Goal: Task Accomplishment & Management: Manage account settings

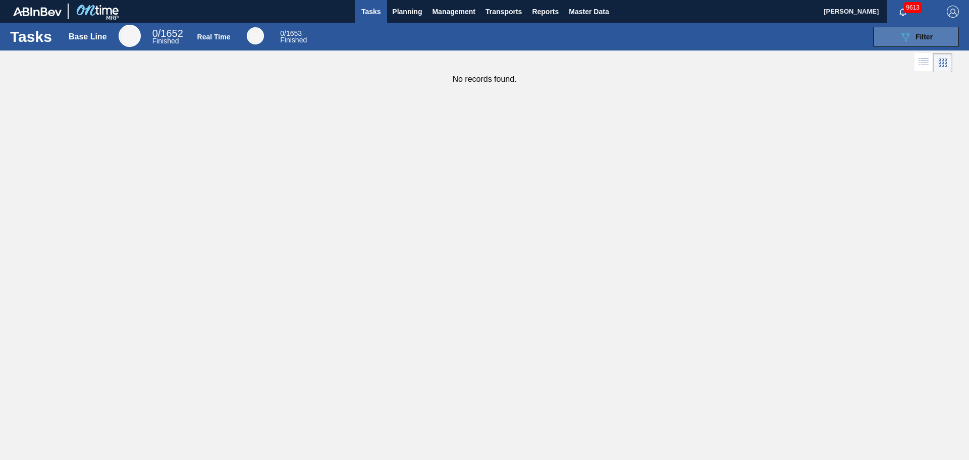
click at [909, 41] on icon "089F7B8B-B2A5-4AFE-B5C0-19BA573D28AC" at bounding box center [905, 37] width 12 height 12
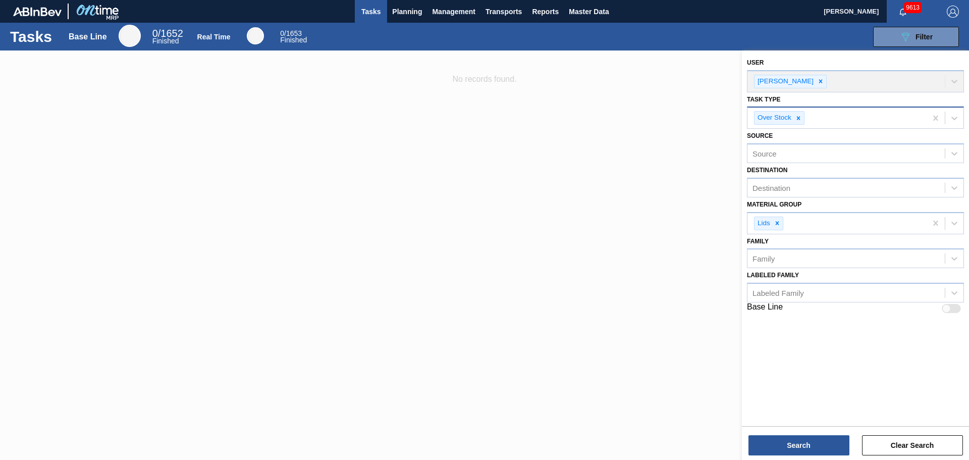
click at [806, 119] on type "Task type" at bounding box center [806, 118] width 1 height 9
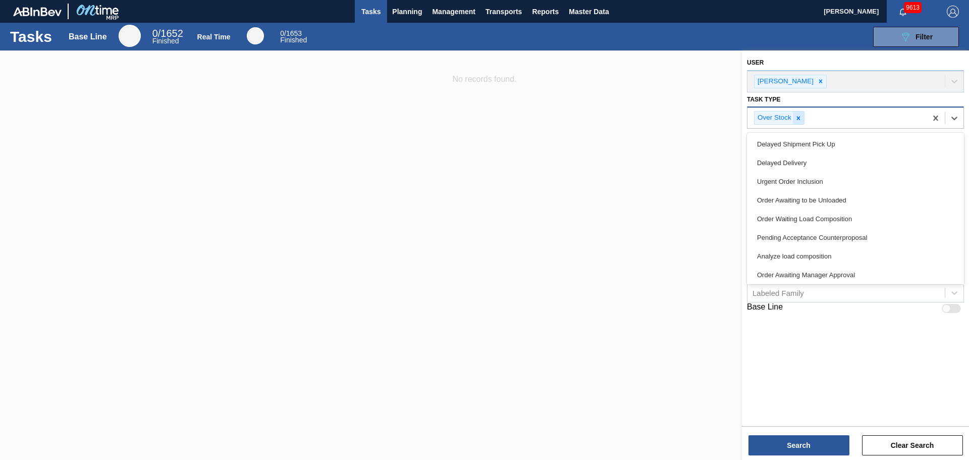
click at [801, 119] on icon at bounding box center [798, 118] width 7 height 7
click at [957, 122] on div at bounding box center [954, 116] width 18 height 18
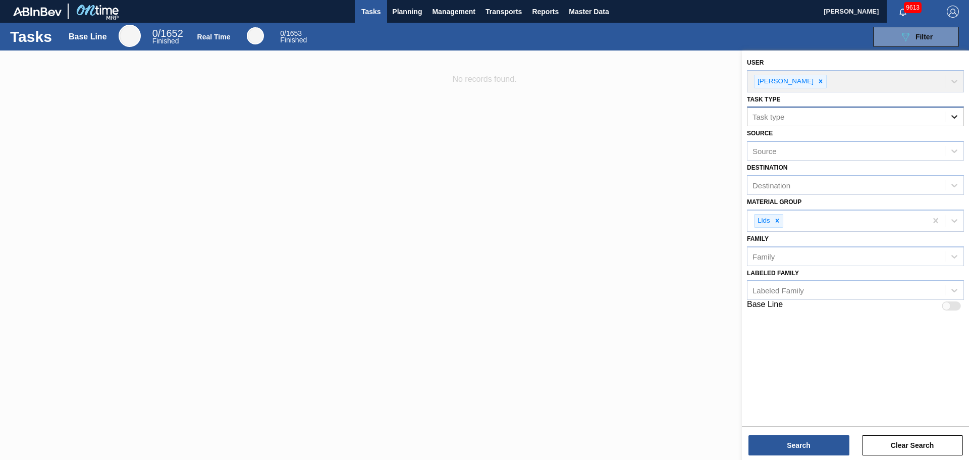
click at [953, 121] on icon at bounding box center [954, 116] width 10 height 10
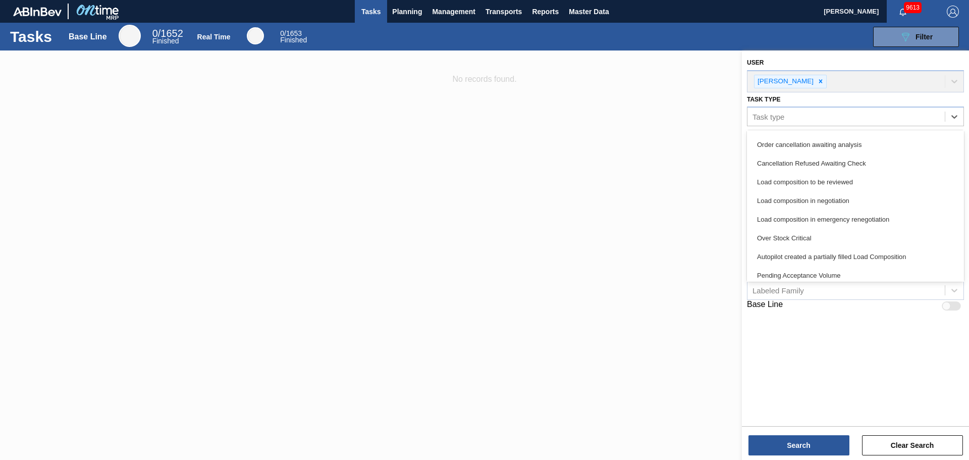
scroll to position [282, 0]
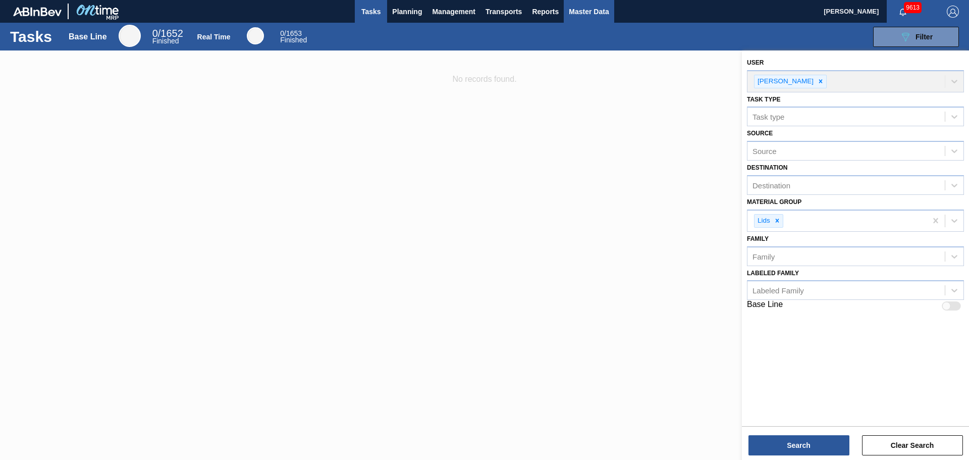
click at [606, 23] on div "Tasks Base Line 0 / 1652 Finished Real Time 0 / 1653 Finished 089F7B8B-B2A5-4AF…" at bounding box center [484, 37] width 969 height 28
click at [599, 14] on span "Master Data" at bounding box center [589, 12] width 40 height 12
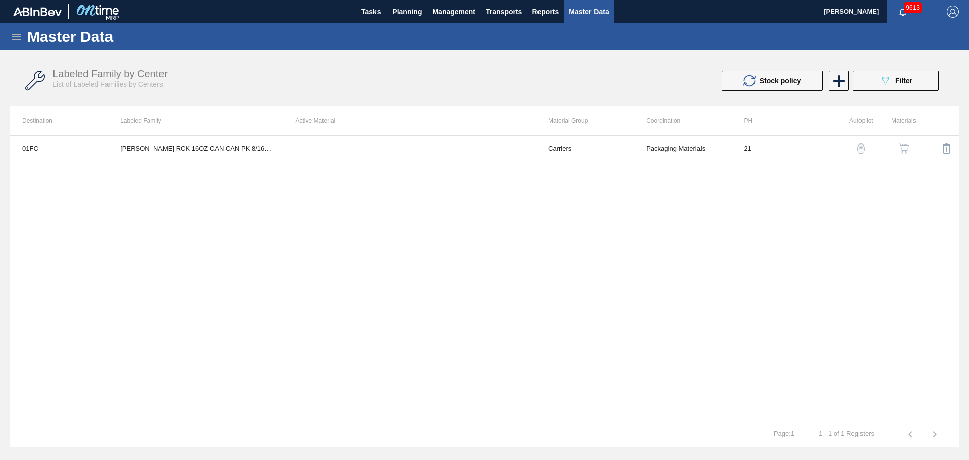
click at [16, 33] on icon at bounding box center [16, 37] width 12 height 12
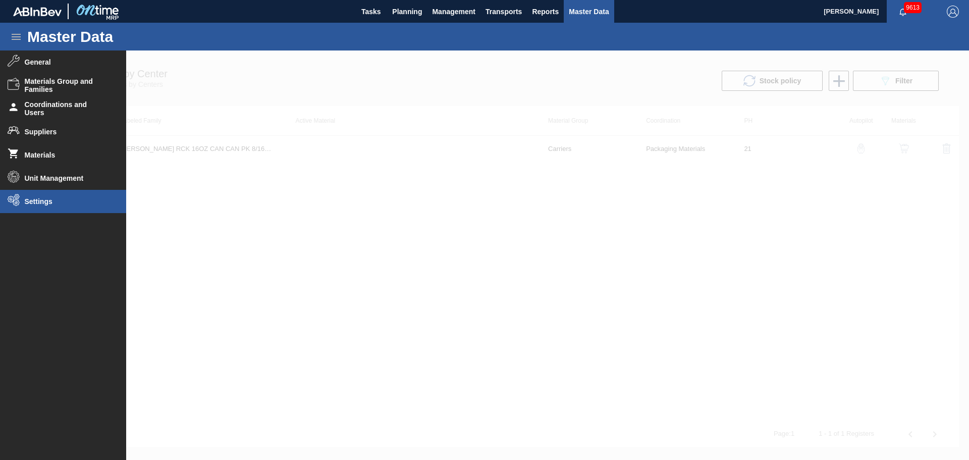
click at [50, 204] on span "Settings" at bounding box center [66, 201] width 83 height 8
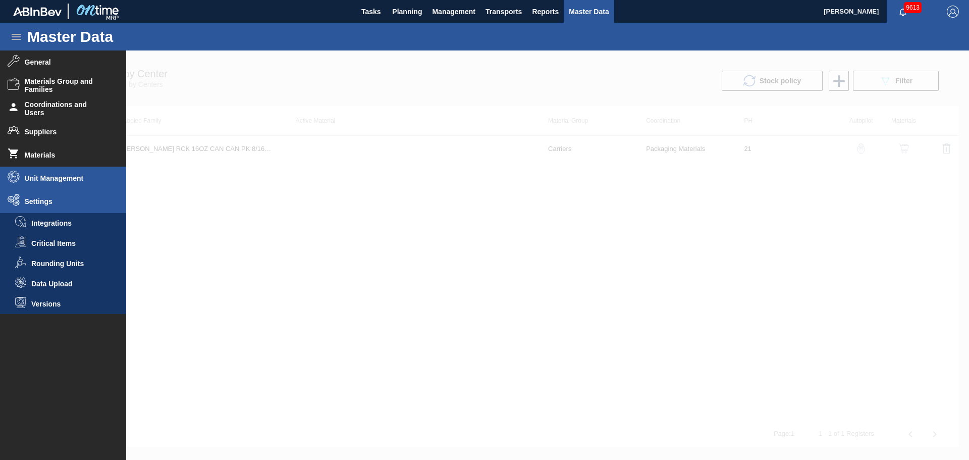
click at [42, 181] on span "Unit Management" at bounding box center [66, 178] width 83 height 8
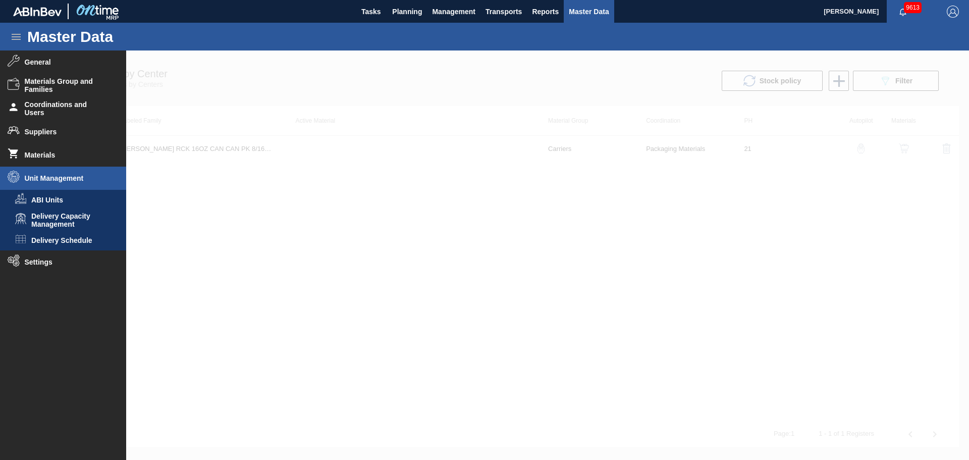
click at [40, 180] on span "Unit Management" at bounding box center [66, 178] width 83 height 8
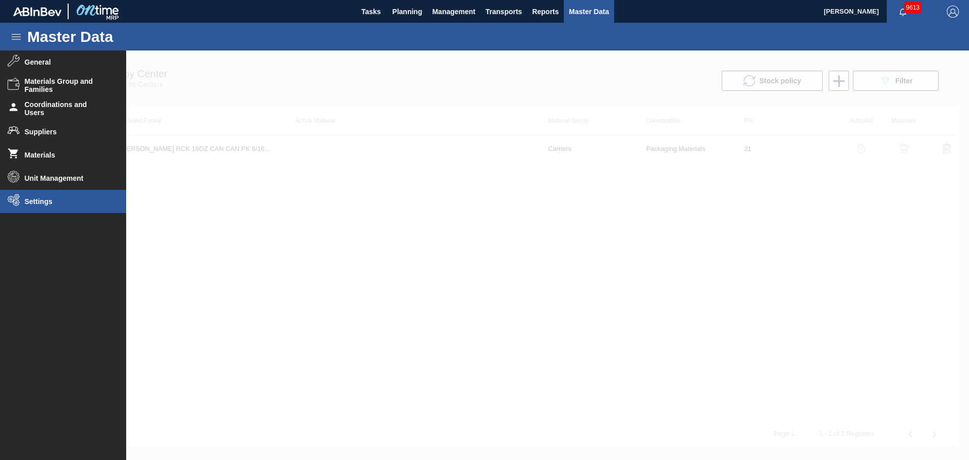
click at [41, 207] on li "Settings" at bounding box center [63, 201] width 126 height 23
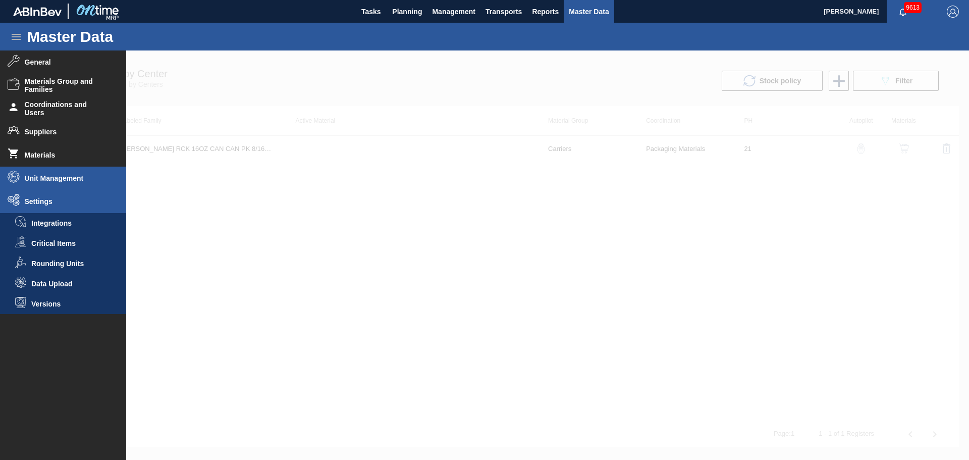
click at [38, 179] on span "Unit Management" at bounding box center [66, 178] width 83 height 8
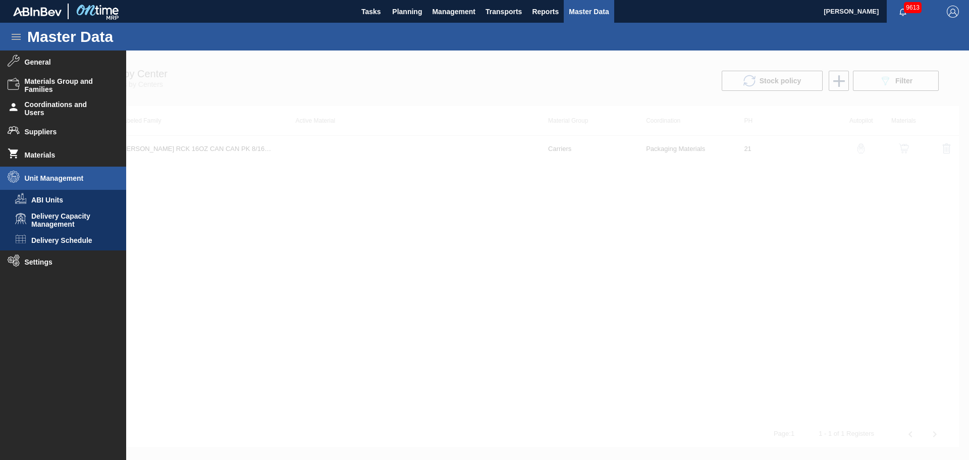
click at [42, 189] on li "Unit Management" at bounding box center [63, 177] width 126 height 23
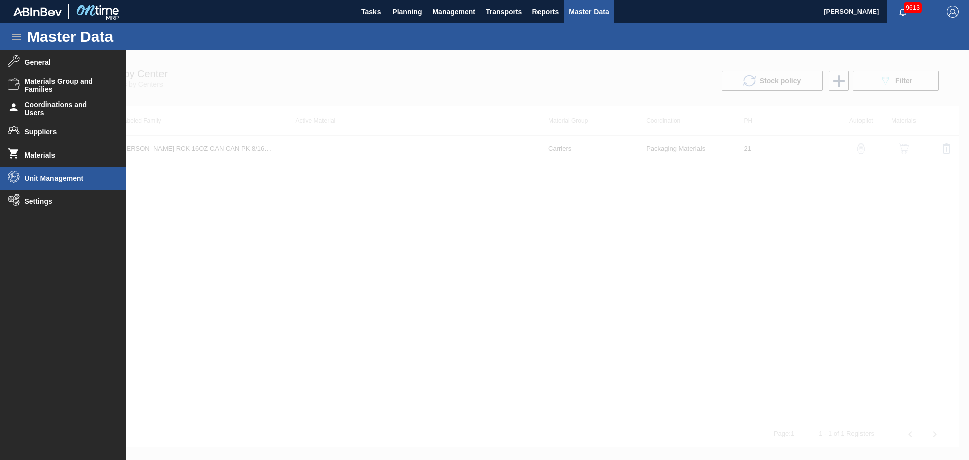
click at [41, 184] on li "Unit Management" at bounding box center [63, 177] width 126 height 23
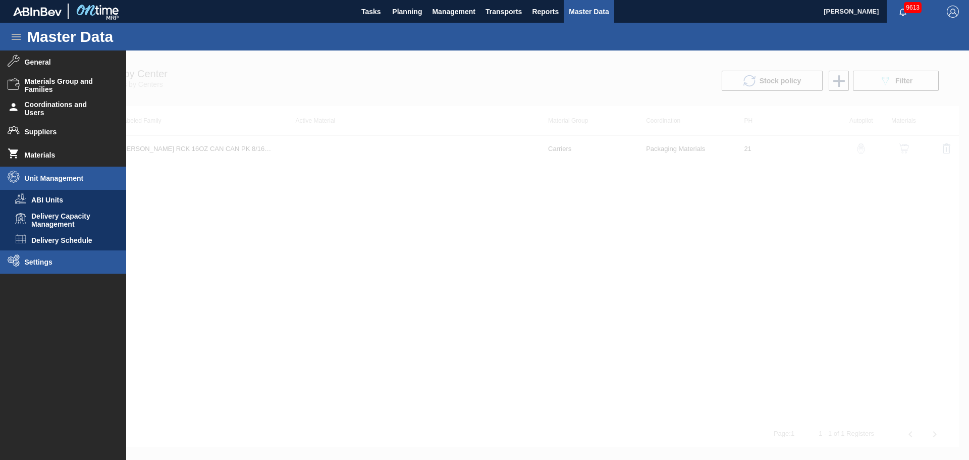
click at [41, 262] on span "Settings" at bounding box center [66, 262] width 83 height 8
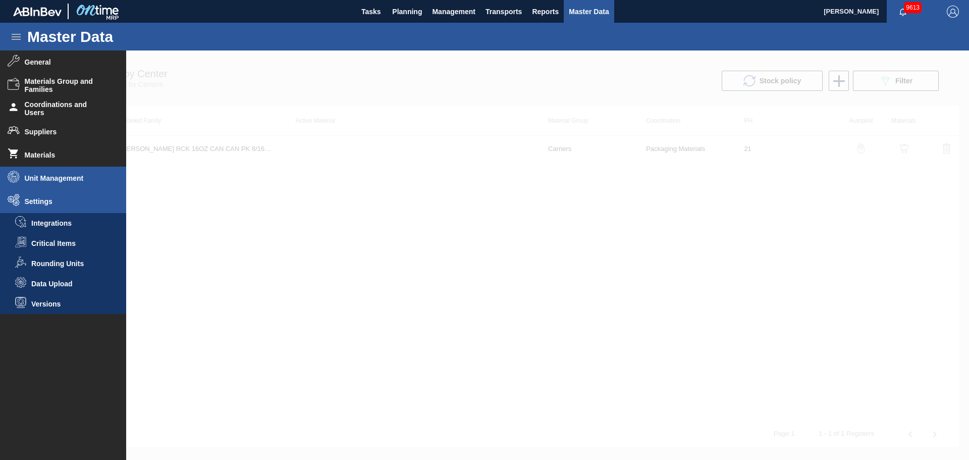
click at [34, 180] on span "Unit Management" at bounding box center [66, 178] width 83 height 8
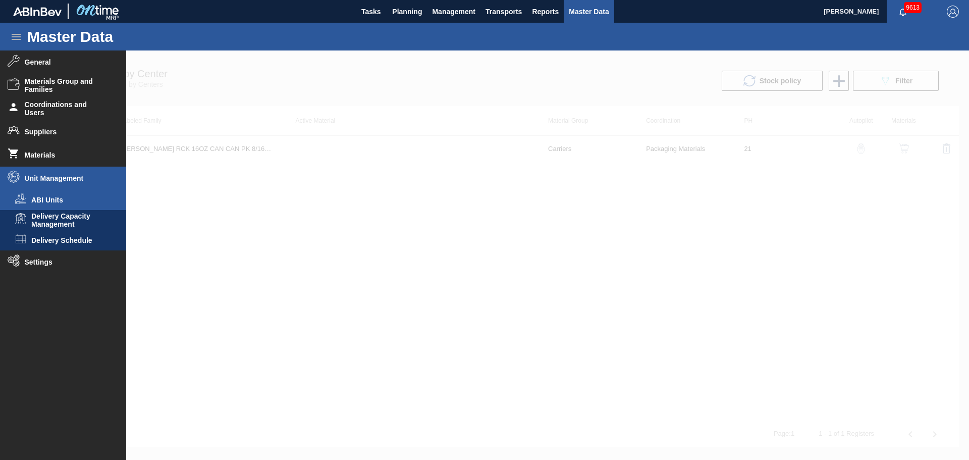
click at [36, 196] on span "ABI Units" at bounding box center [70, 200] width 78 height 8
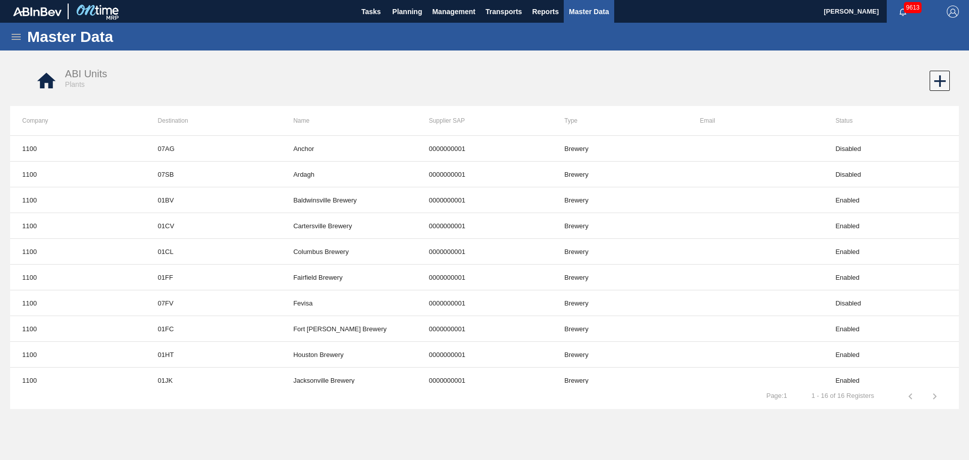
click at [17, 35] on icon at bounding box center [16, 37] width 12 height 12
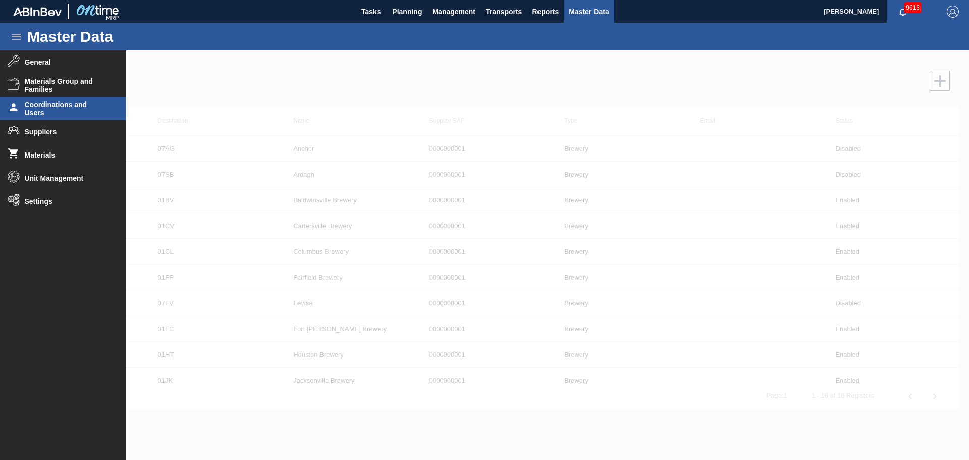
click at [36, 102] on span "Coordinations and Users" at bounding box center [66, 108] width 83 height 16
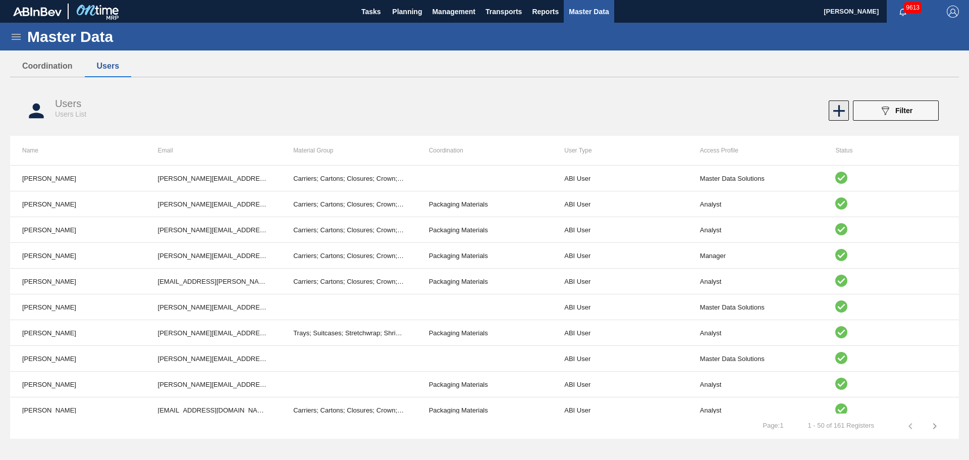
click at [840, 110] on icon at bounding box center [839, 111] width 12 height 12
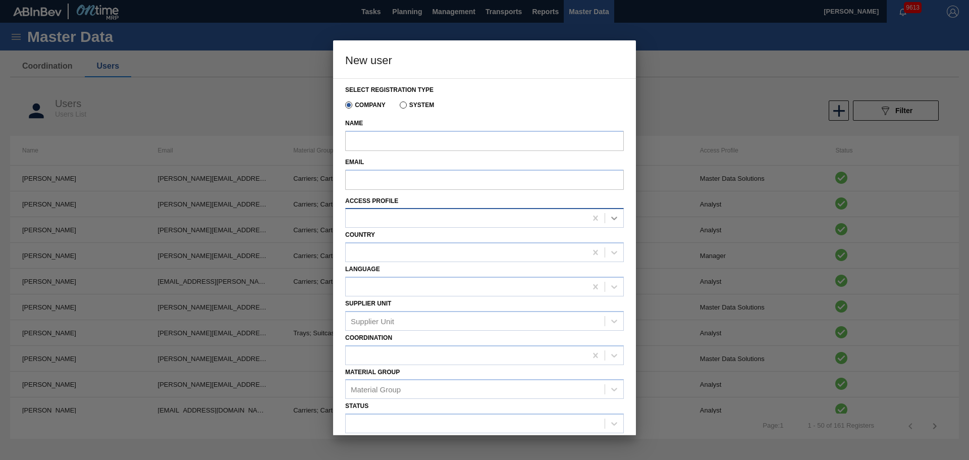
click at [609, 219] on icon at bounding box center [614, 218] width 10 height 10
click at [337, 256] on div "Select registration type Company System Name Email Access Profile Country Langu…" at bounding box center [484, 256] width 303 height 357
click at [606, 218] on div at bounding box center [614, 218] width 18 height 18
click at [244, 86] on div at bounding box center [484, 230] width 969 height 460
click at [405, 105] on label "System" at bounding box center [417, 104] width 35 height 7
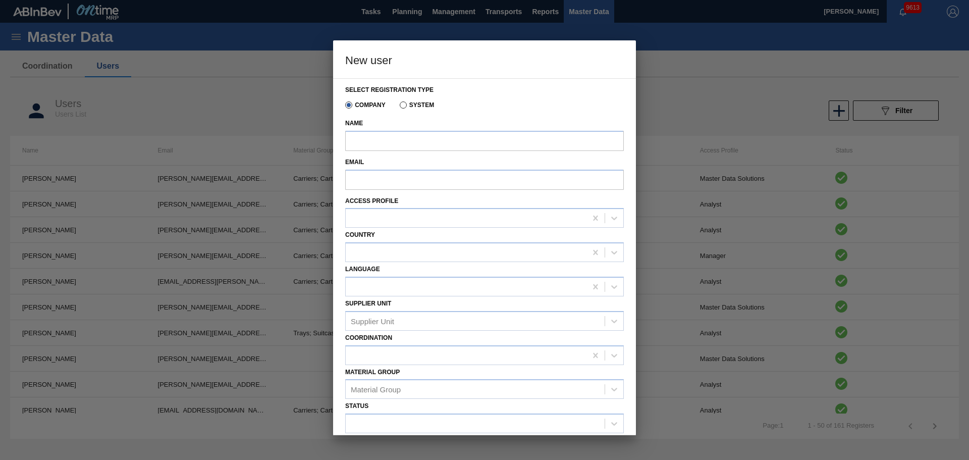
click at [398, 107] on input "System" at bounding box center [398, 107] width 0 height 0
click at [350, 97] on div "Company System" at bounding box center [387, 104] width 93 height 17
click at [353, 99] on div "Company System" at bounding box center [387, 104] width 93 height 17
click at [349, 100] on div "Company" at bounding box center [363, 104] width 44 height 9
click at [350, 103] on label "Company" at bounding box center [365, 104] width 40 height 7
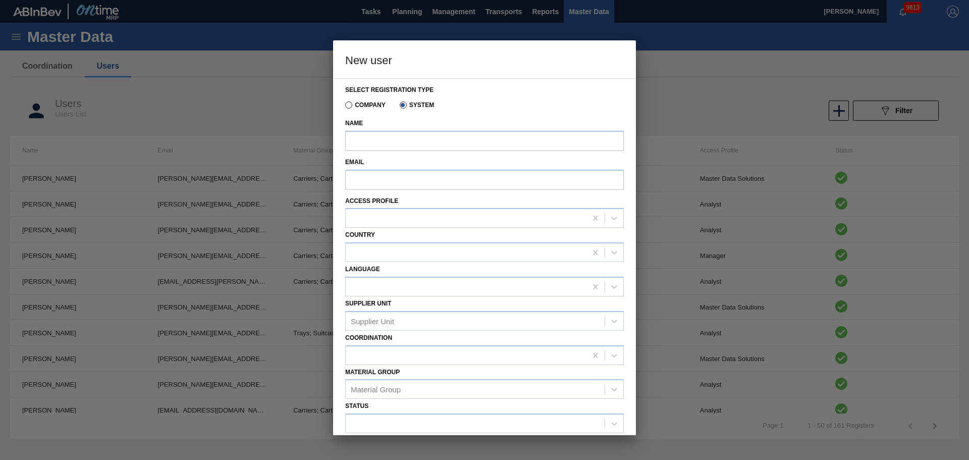
click at [344, 107] on input "Company" at bounding box center [344, 107] width 0 height 0
click at [606, 209] on div at bounding box center [614, 218] width 18 height 18
click at [661, 140] on div at bounding box center [484, 230] width 969 height 460
click at [612, 218] on icon at bounding box center [614, 218] width 10 height 10
click at [629, 194] on div "Select registration type Company System Name Email Access Profile option Analys…" at bounding box center [484, 256] width 303 height 357
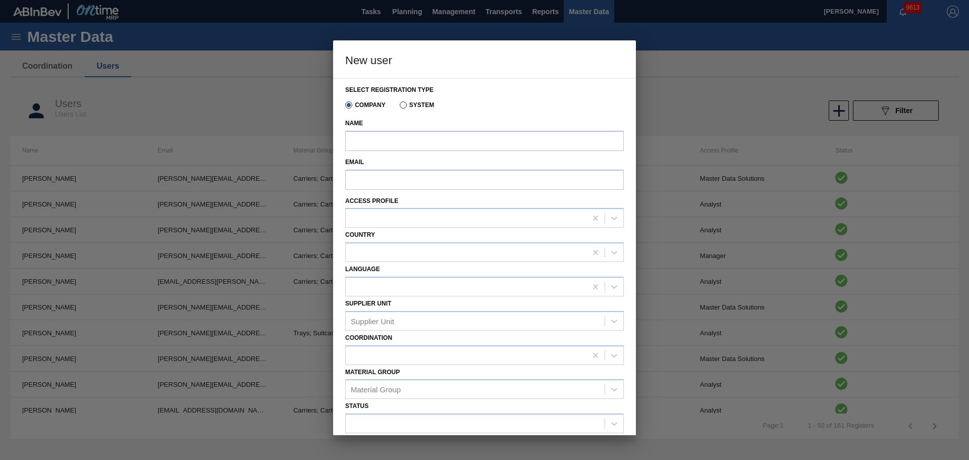
click at [725, 366] on div at bounding box center [484, 230] width 969 height 460
drag, startPoint x: 249, startPoint y: 139, endPoint x: 314, endPoint y: 257, distance: 134.5
click at [260, 176] on div at bounding box center [484, 230] width 969 height 460
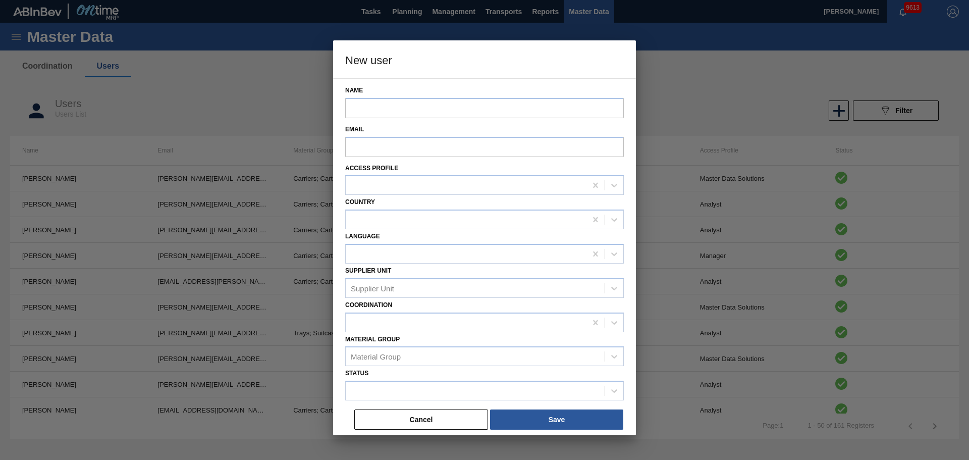
click at [470, 409] on div "Cancel Save" at bounding box center [488, 419] width 271 height 22
click at [457, 424] on button "Cancel" at bounding box center [421, 419] width 134 height 20
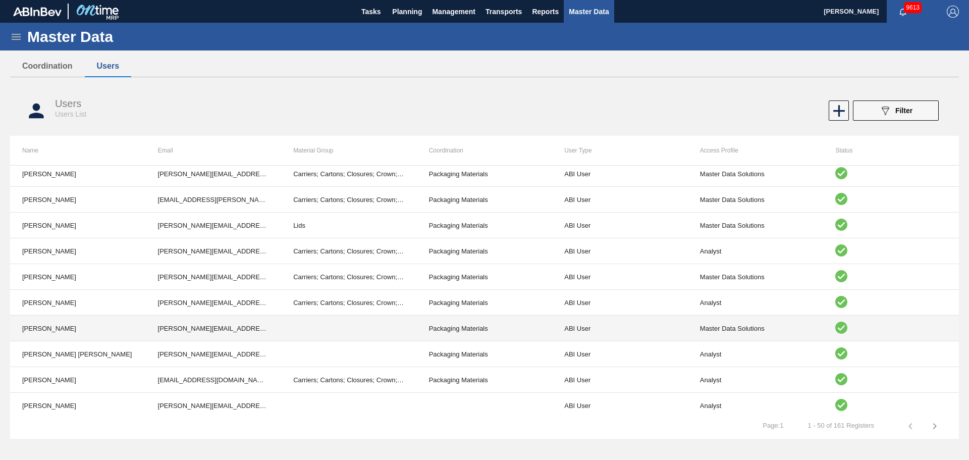
scroll to position [555, 0]
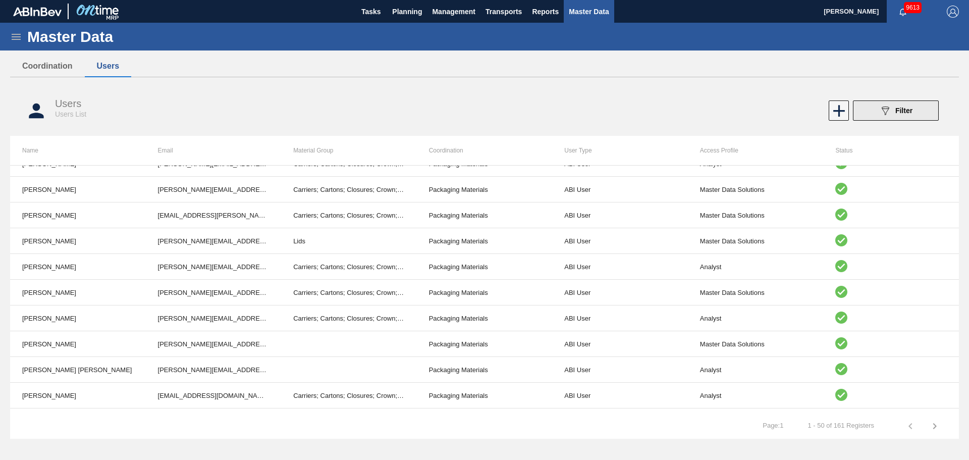
click at [892, 117] on button "089F7B8B-B2A5-4AFE-B5C0-19BA573D28AC Filter" at bounding box center [896, 110] width 86 height 20
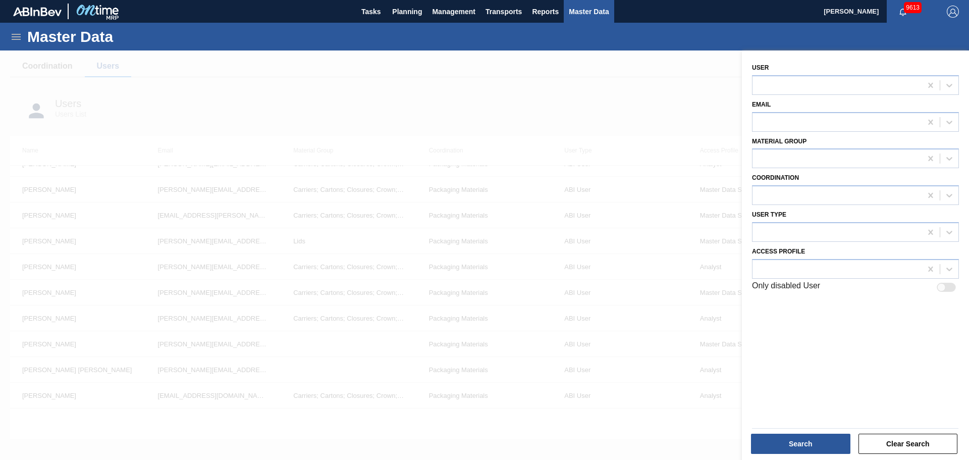
click at [499, 330] on div at bounding box center [484, 280] width 969 height 460
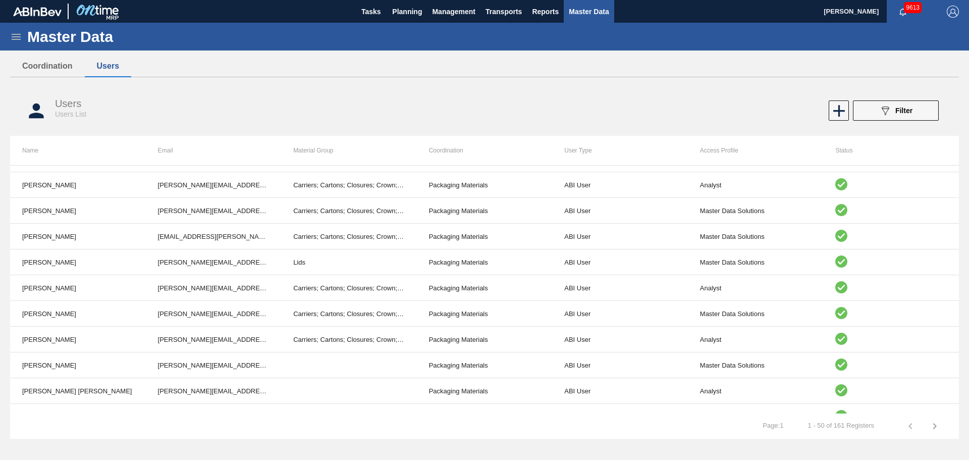
scroll to position [332, 0]
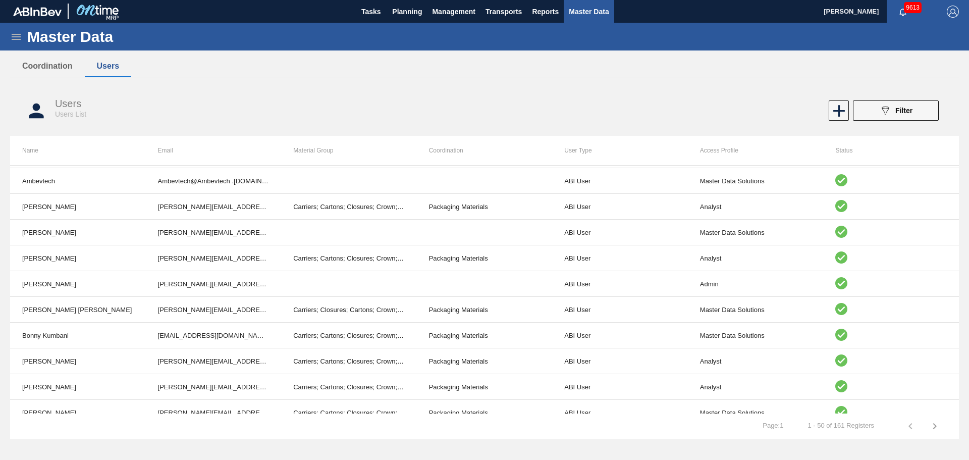
click at [734, 152] on th "Access Profile" at bounding box center [756, 150] width 136 height 29
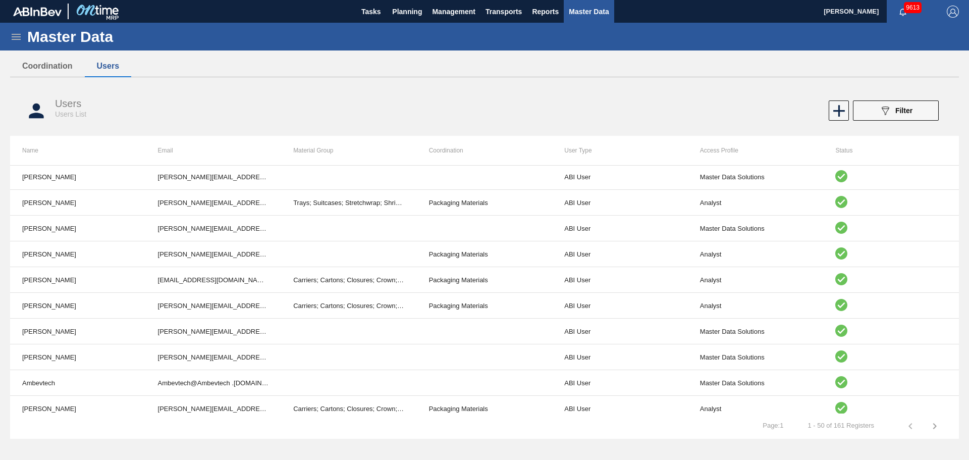
scroll to position [0, 0]
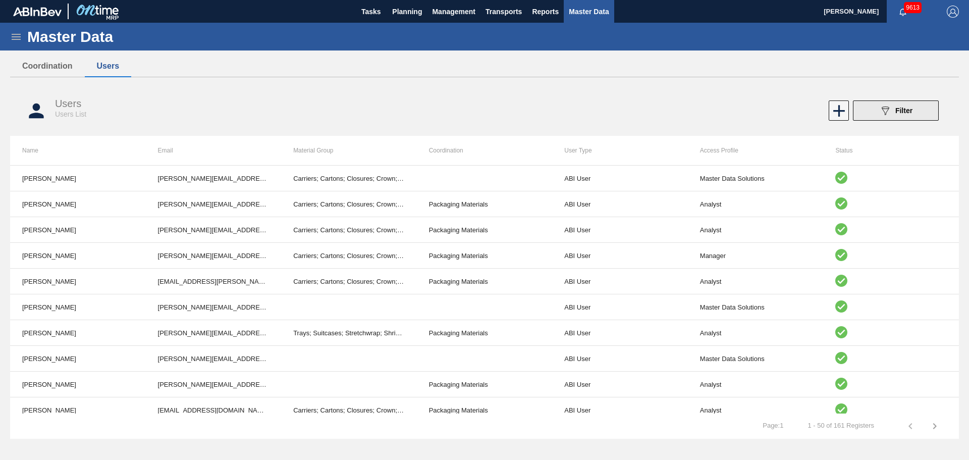
click at [926, 109] on button "089F7B8B-B2A5-4AFE-B5C0-19BA573D28AC Filter" at bounding box center [896, 110] width 86 height 20
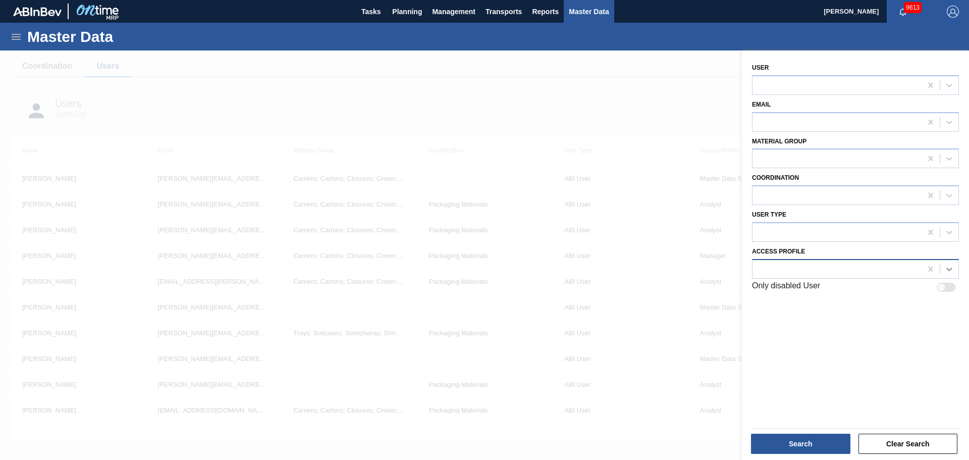
click at [946, 268] on icon at bounding box center [949, 269] width 10 height 10
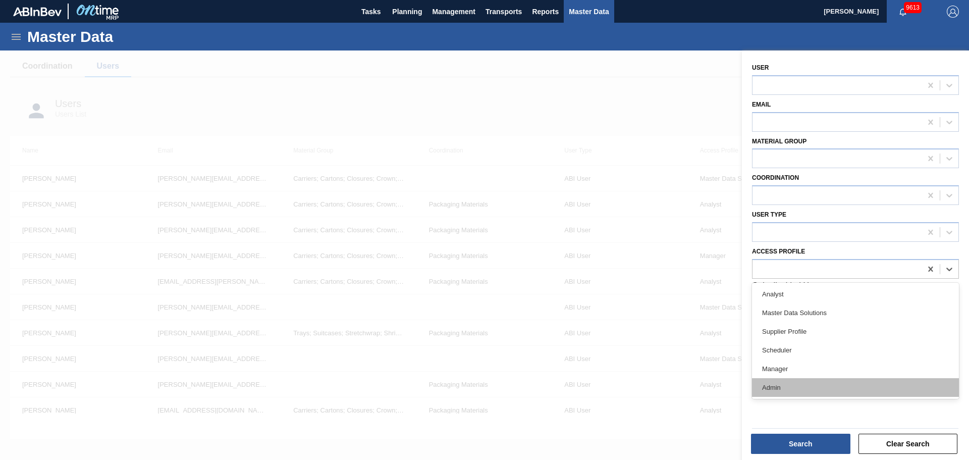
click at [836, 384] on div "Admin" at bounding box center [855, 387] width 207 height 19
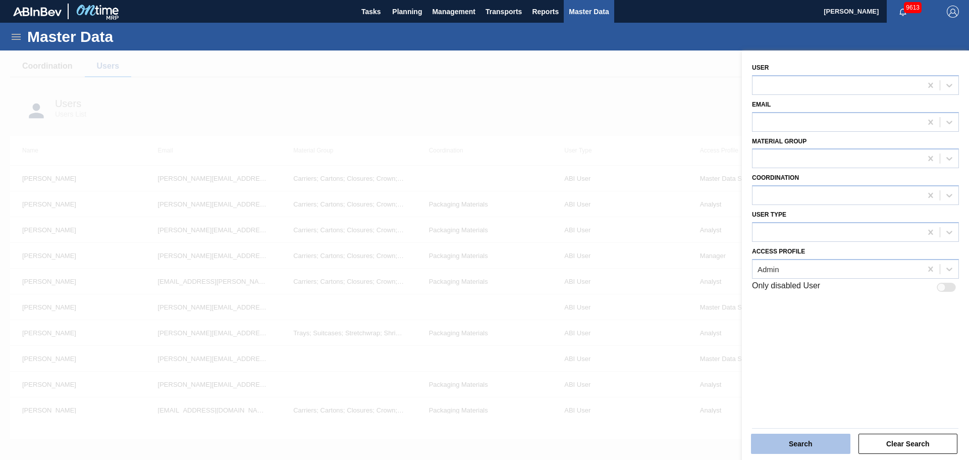
click at [813, 440] on button "Search" at bounding box center [800, 443] width 99 height 20
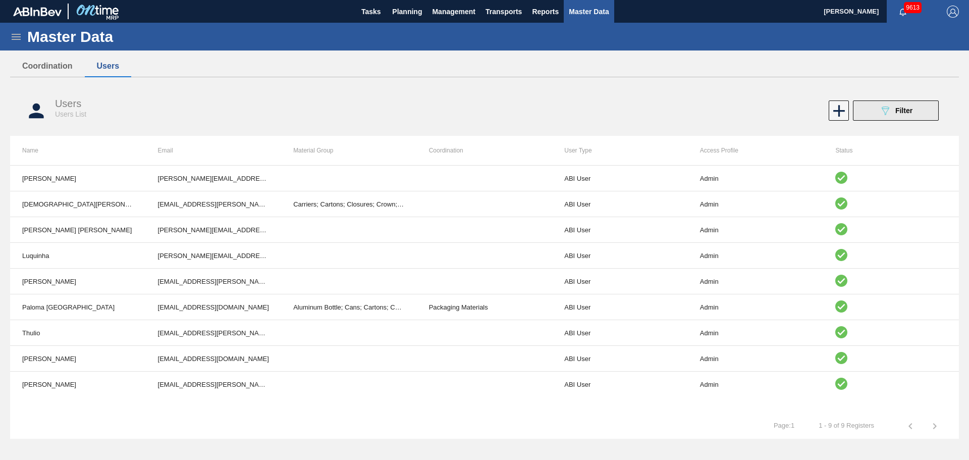
click at [899, 112] on span "Filter" at bounding box center [903, 110] width 17 height 8
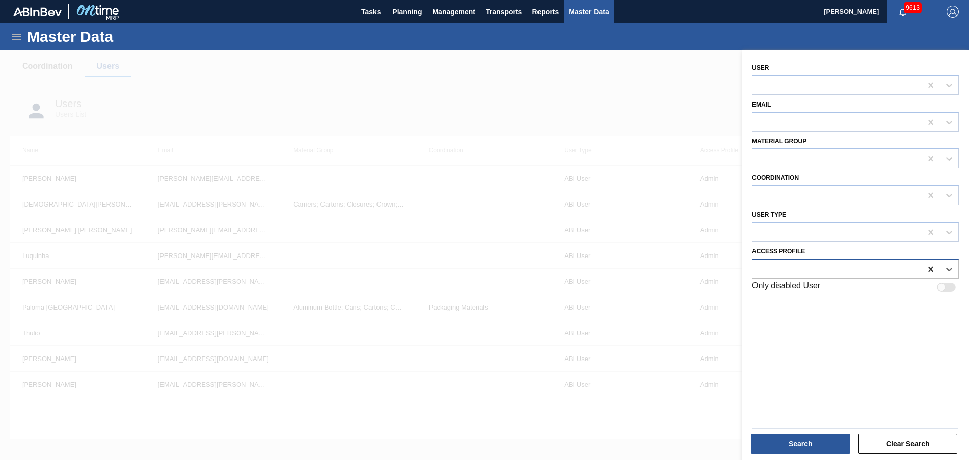
click at [925, 267] on icon at bounding box center [930, 269] width 10 height 10
click at [927, 269] on icon at bounding box center [930, 269] width 10 height 10
click at [954, 265] on div at bounding box center [949, 269] width 18 height 18
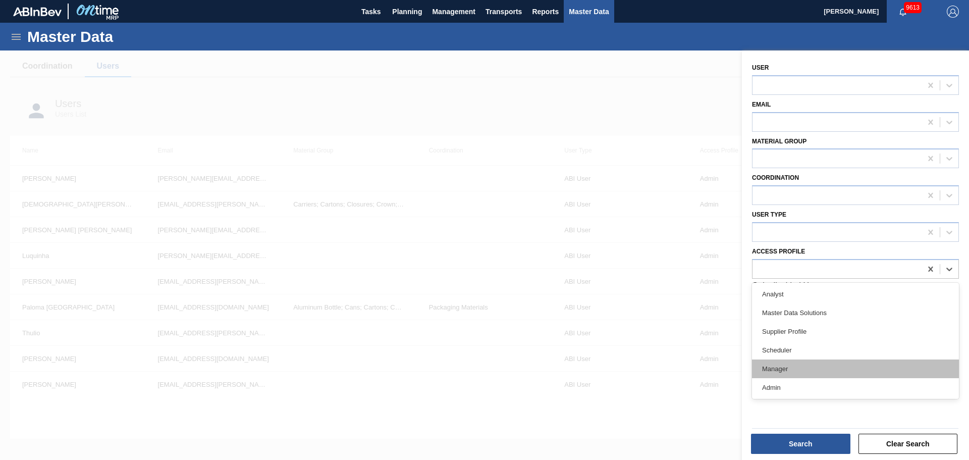
click at [804, 371] on div "Manager" at bounding box center [855, 368] width 207 height 19
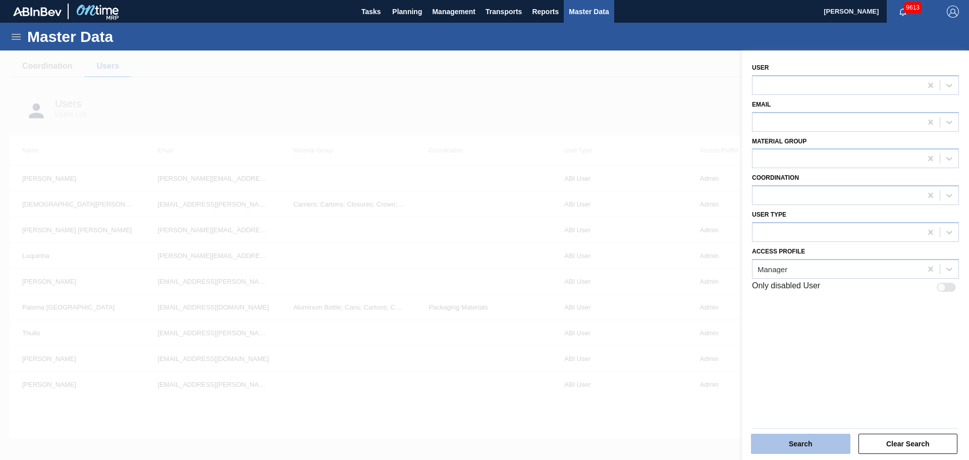
click at [810, 445] on button "Search" at bounding box center [800, 443] width 99 height 20
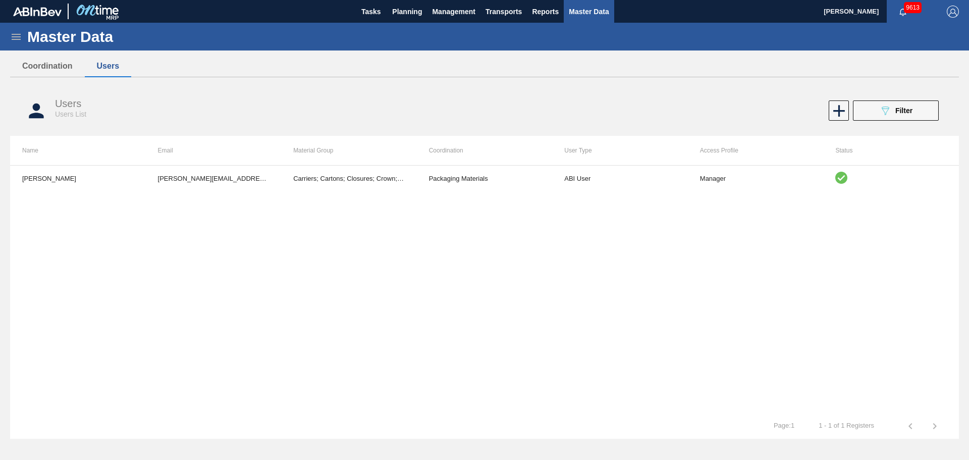
click at [899, 99] on div "Users Users List 089F7B8B-B2A5-4AFE-B5C0-19BA573D28AC Filter" at bounding box center [484, 111] width 948 height 38
click at [898, 105] on div "089F7B8B-B2A5-4AFE-B5C0-19BA573D28AC Filter" at bounding box center [895, 110] width 33 height 12
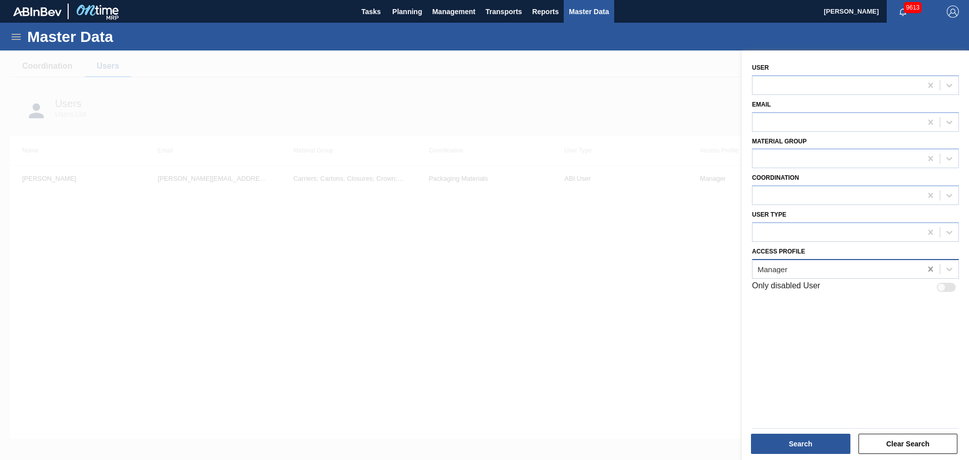
click at [930, 268] on icon at bounding box center [930, 268] width 5 height 5
click at [945, 269] on icon at bounding box center [949, 269] width 10 height 10
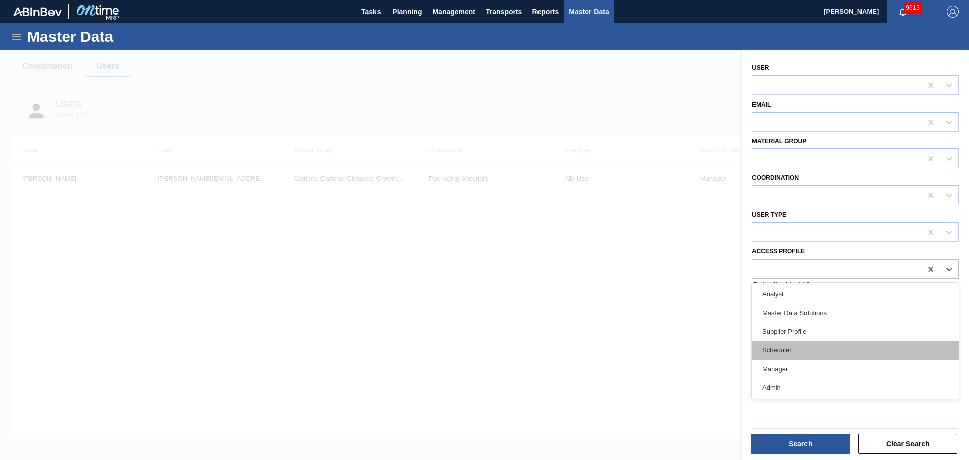
click at [823, 352] on div "Scheduler" at bounding box center [855, 350] width 207 height 19
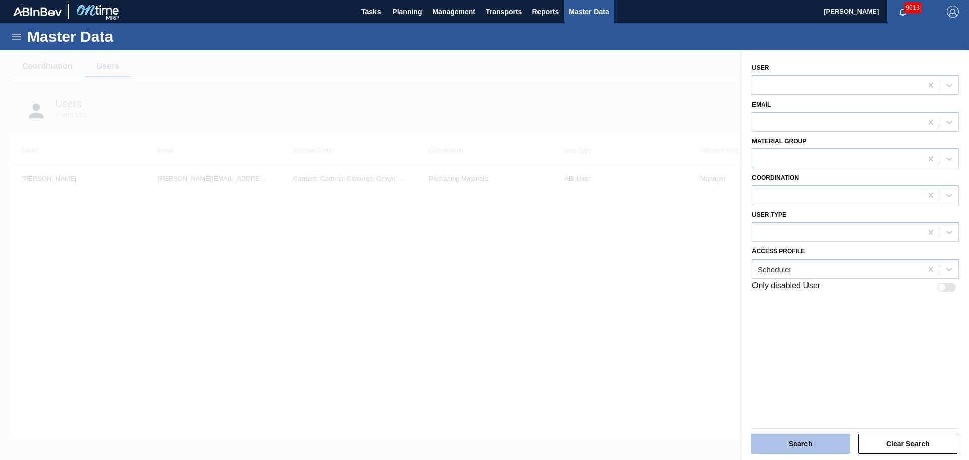
click at [821, 434] on button "Search" at bounding box center [800, 443] width 99 height 20
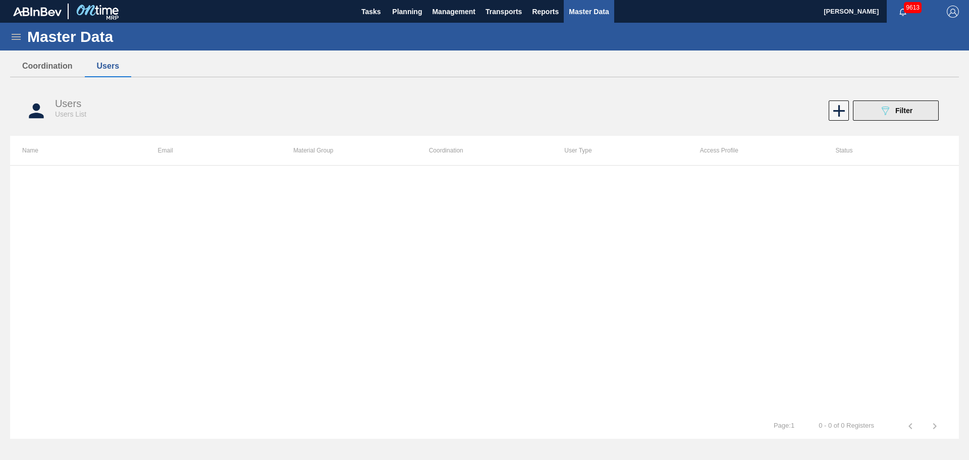
click at [936, 116] on button "089F7B8B-B2A5-4AFE-B5C0-19BA573D28AC Filter" at bounding box center [896, 110] width 86 height 20
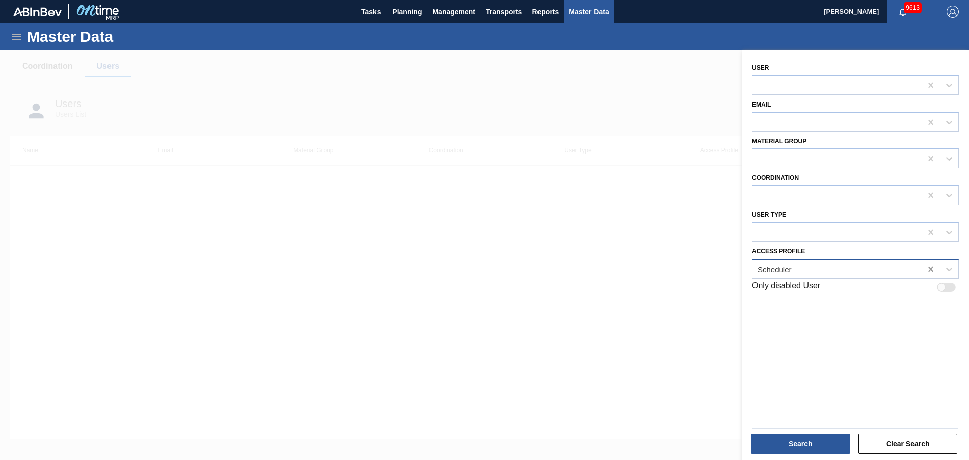
click at [931, 271] on div at bounding box center [930, 269] width 18 height 18
click at [930, 270] on icon at bounding box center [930, 268] width 5 height 5
click at [948, 269] on icon at bounding box center [949, 269] width 6 height 4
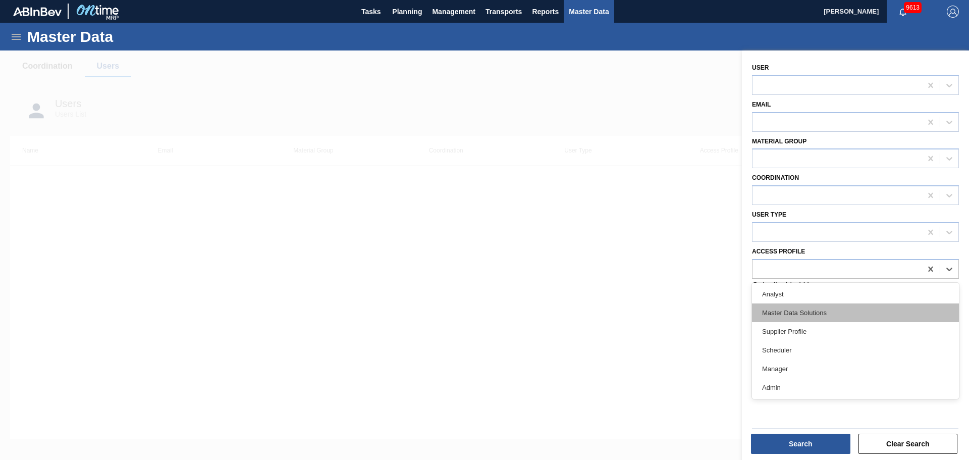
click at [852, 313] on div "Master Data Solutions" at bounding box center [855, 312] width 207 height 19
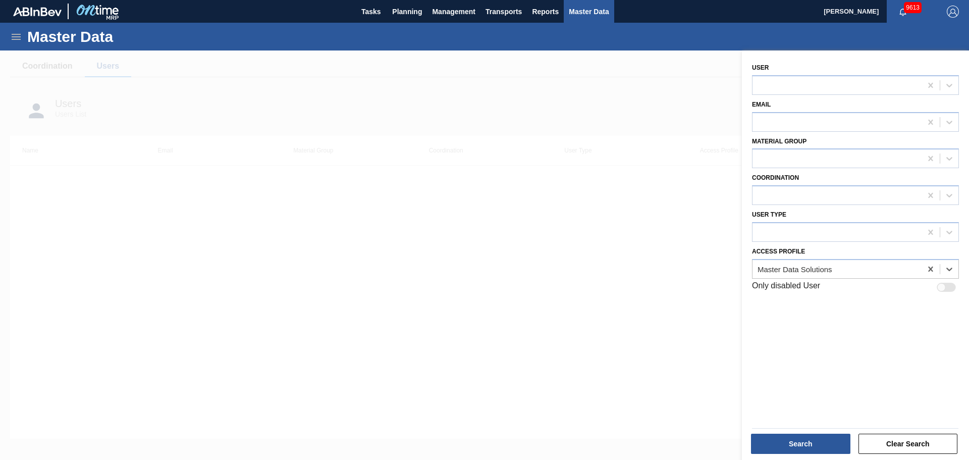
click at [819, 421] on div at bounding box center [855, 426] width 214 height 11
click at [815, 438] on button "Search" at bounding box center [800, 443] width 99 height 20
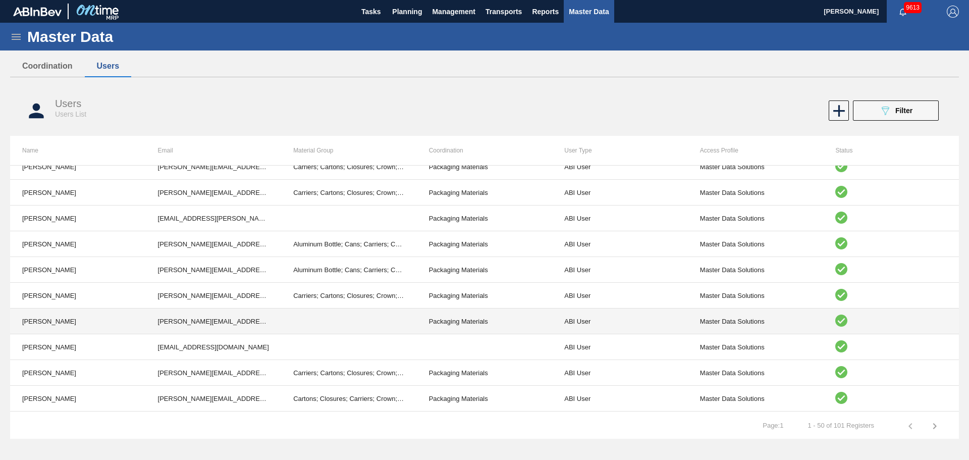
scroll to position [1038, 0]
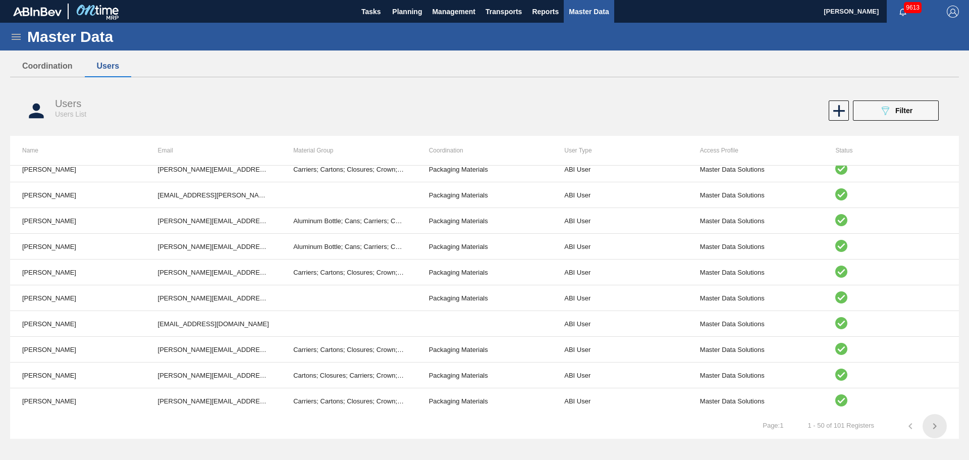
click at [931, 428] on icon "button" at bounding box center [934, 426] width 12 height 12
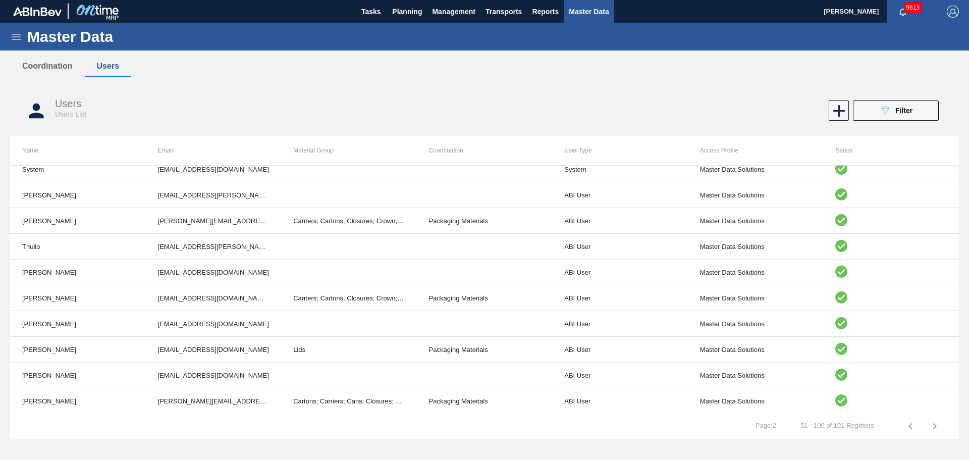
click at [934, 424] on icon "button" at bounding box center [935, 426] width 4 height 6
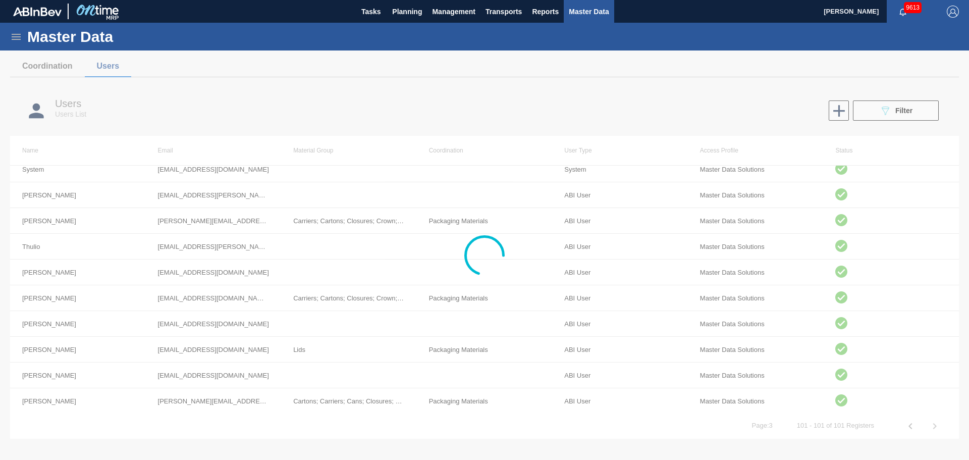
scroll to position [0, 0]
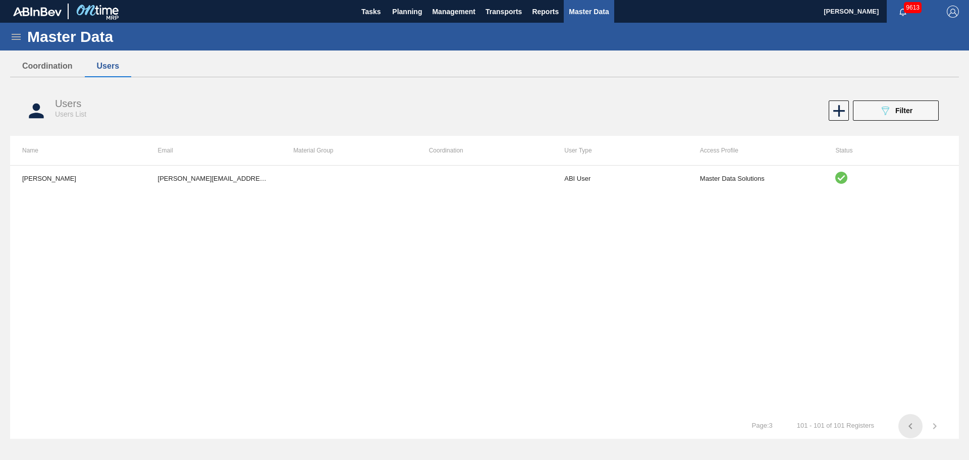
click at [909, 426] on icon "button" at bounding box center [910, 426] width 4 height 6
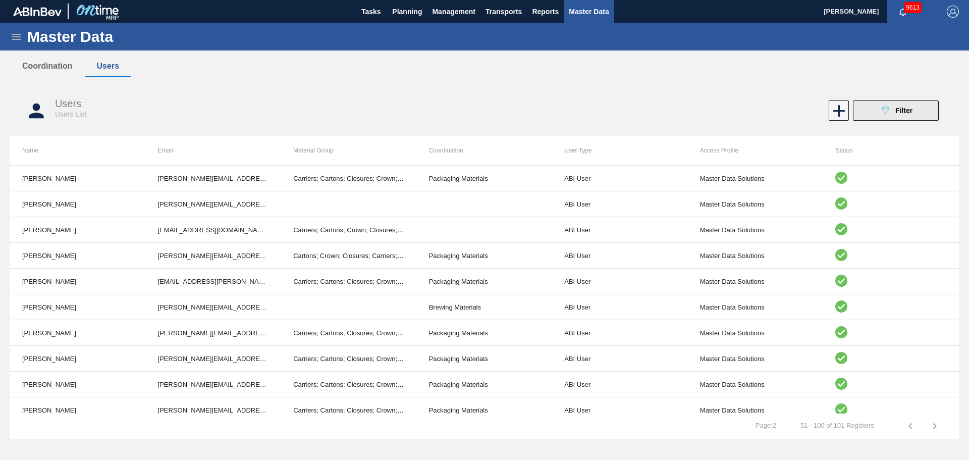
click at [912, 120] on button "089F7B8B-B2A5-4AFE-B5C0-19BA573D28AC Filter" at bounding box center [896, 110] width 86 height 20
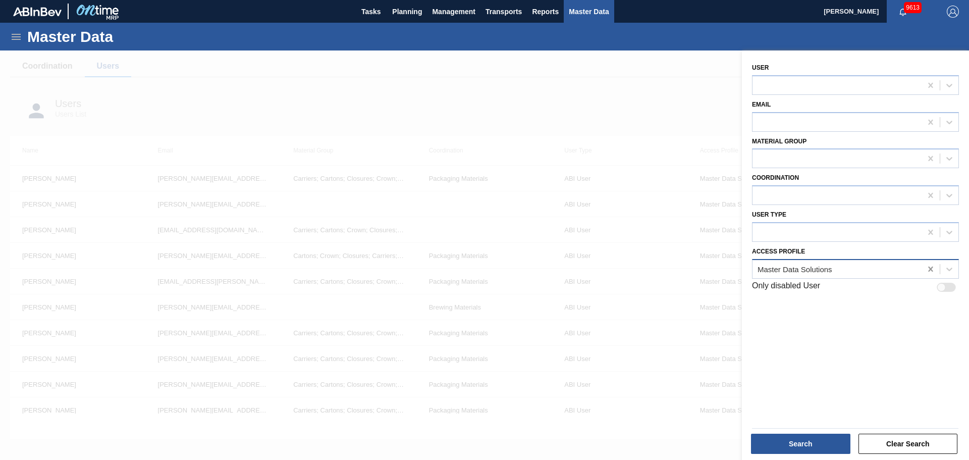
click at [936, 267] on div at bounding box center [930, 269] width 18 height 18
click at [948, 272] on icon at bounding box center [949, 269] width 10 height 10
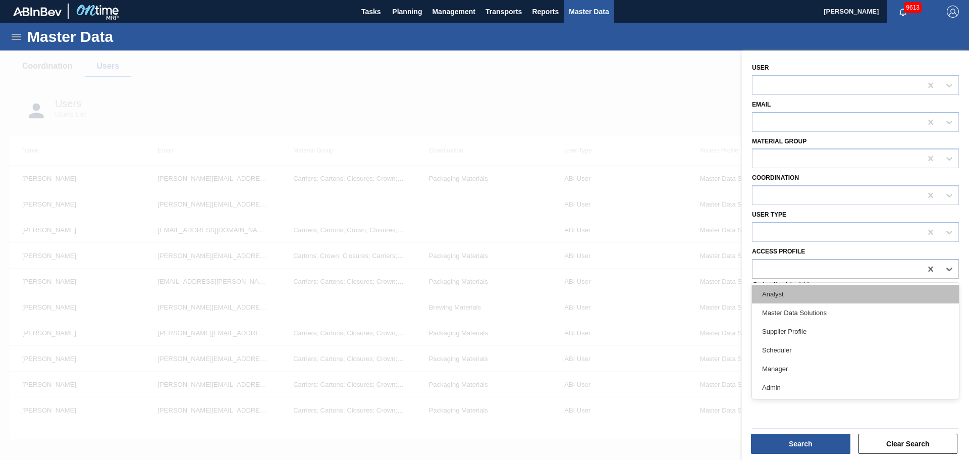
drag, startPoint x: 826, startPoint y: 304, endPoint x: 826, endPoint y: 297, distance: 7.1
click at [826, 297] on div "Analyst Master Data Solutions Supplier Profile Scheduler Manager Admin" at bounding box center [855, 340] width 207 height 116
click at [826, 297] on div "Analyst" at bounding box center [855, 294] width 207 height 19
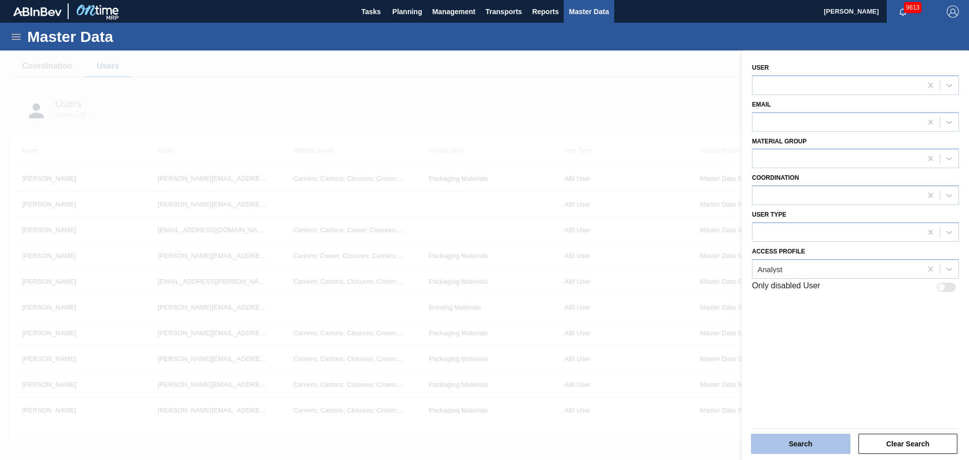
click at [816, 435] on button "Search" at bounding box center [800, 443] width 99 height 20
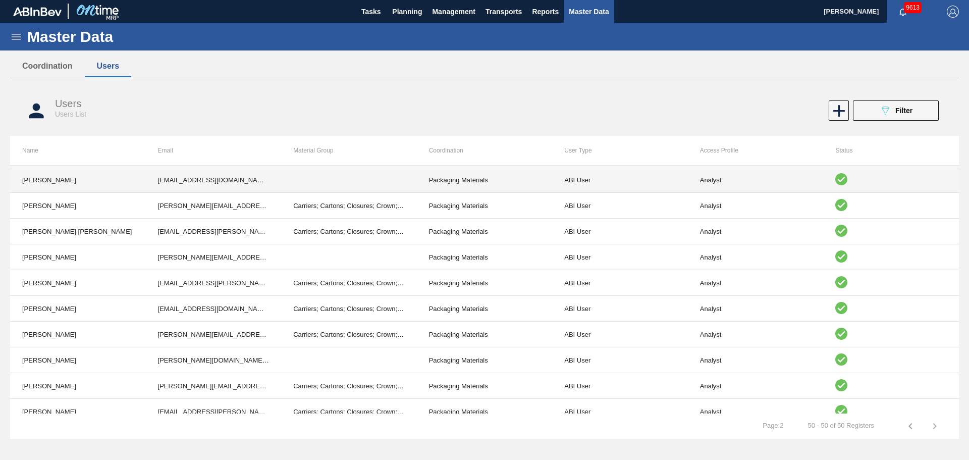
scroll to position [1038, 0]
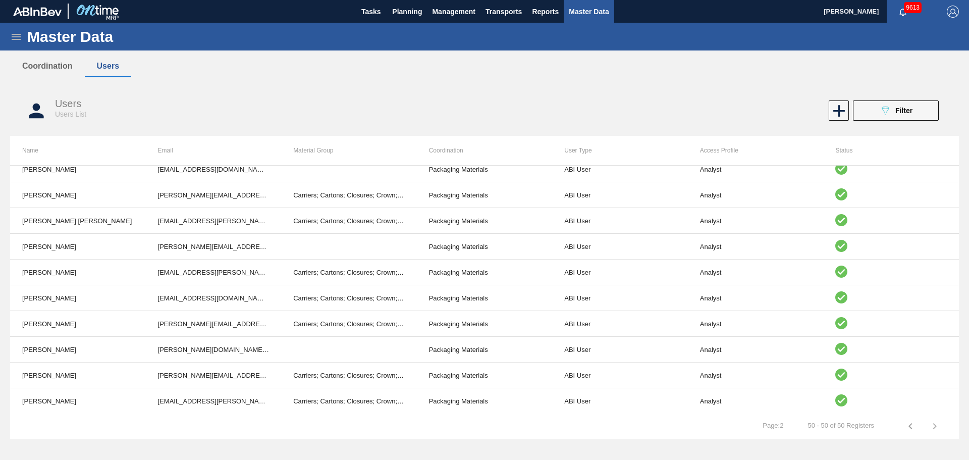
click at [645, 91] on div "Users Users List 089F7B8B-B2A5-4AFE-B5C0-19BA573D28AC Filter" at bounding box center [484, 110] width 948 height 50
